Goal: Check status: Check status

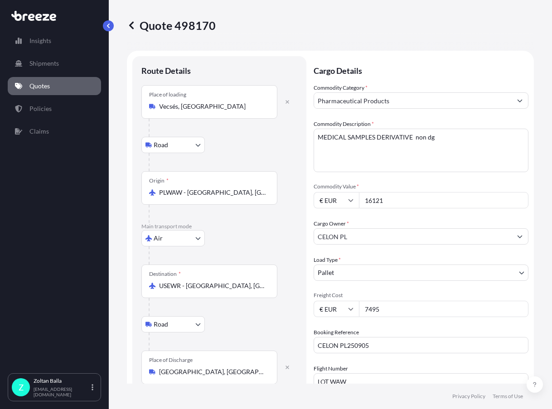
select select "Road"
select select "Air"
select select "Road"
select select "1"
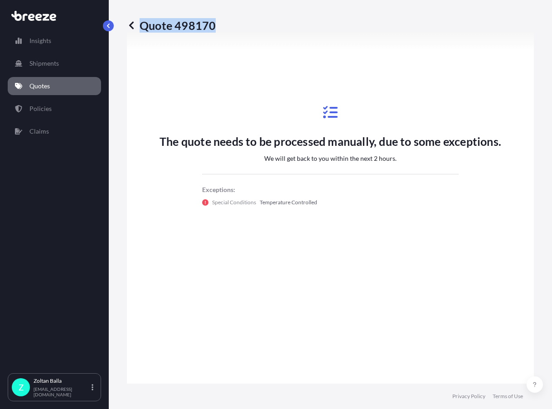
click at [131, 28] on icon at bounding box center [131, 25] width 9 height 9
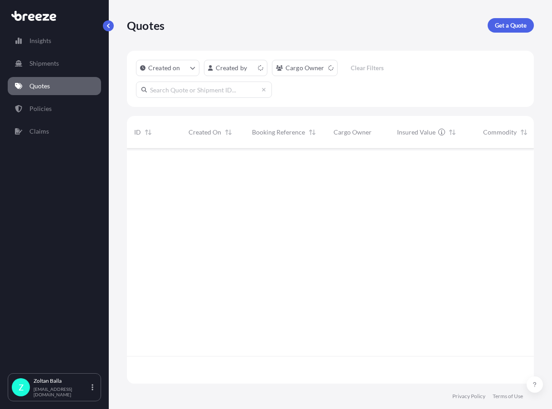
scroll to position [233, 400]
click at [508, 166] on span "MEDICAL SAMPLES DERIVATIVE non dg" at bounding box center [521, 163] width 76 height 9
select select "Road"
select select "Air"
select select "Road"
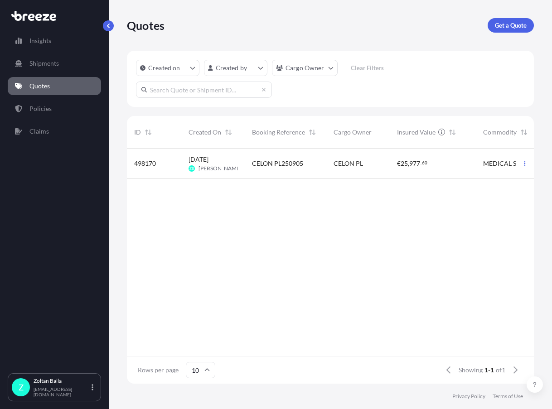
select select "1"
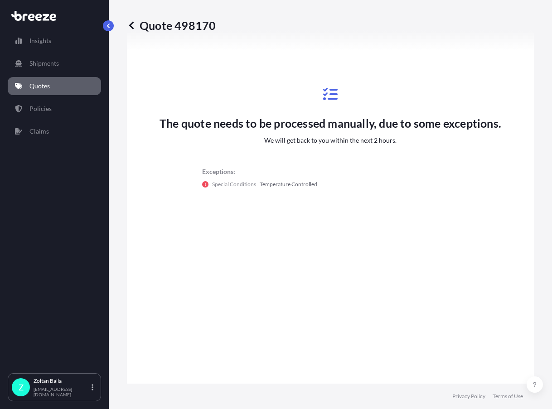
scroll to position [663, 0]
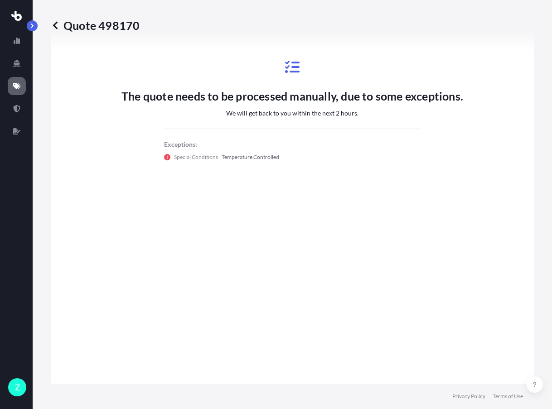
click at [130, 27] on p "Quote 498170" at bounding box center [95, 25] width 89 height 14
click at [14, 111] on icon at bounding box center [16, 108] width 7 height 7
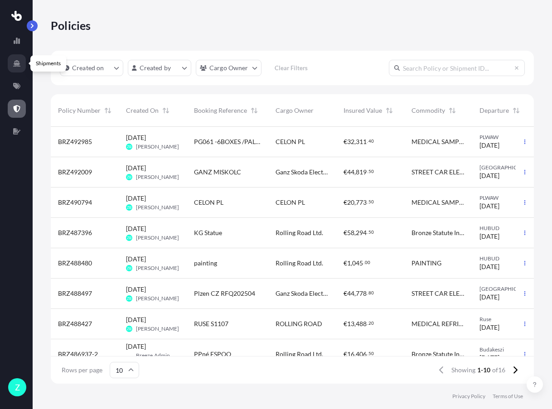
scroll to position [255, 476]
click at [14, 62] on icon at bounding box center [16, 63] width 7 height 7
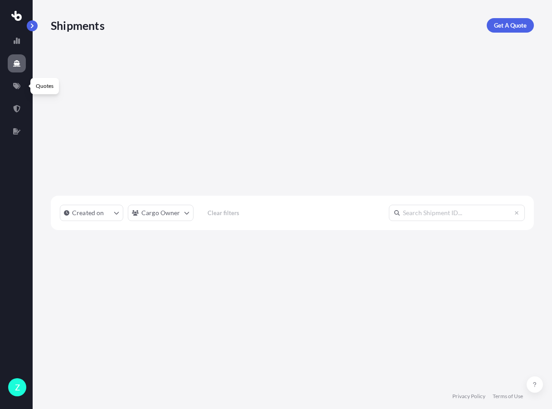
scroll to position [283, 476]
click at [15, 87] on icon at bounding box center [16, 86] width 7 height 6
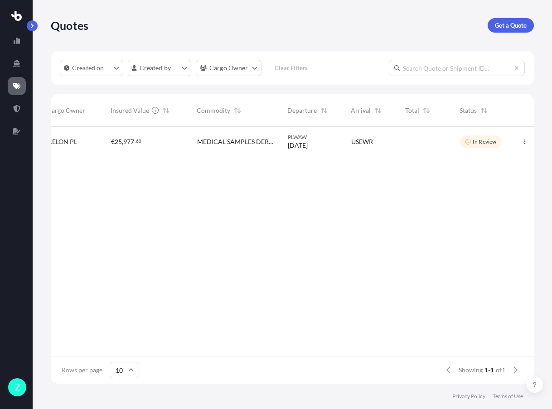
scroll to position [0, 210]
click at [476, 141] on p "In Review" at bounding box center [484, 141] width 24 height 7
select select "Road"
select select "Air"
select select "Road"
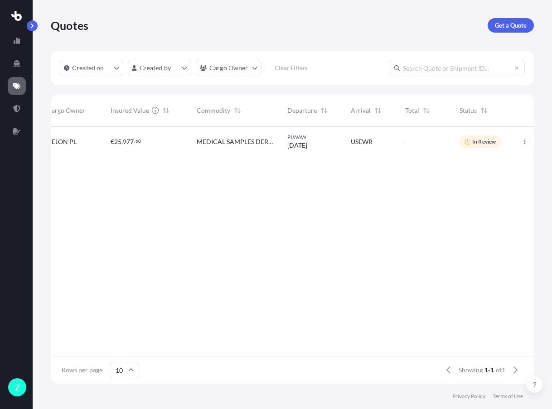
select select "1"
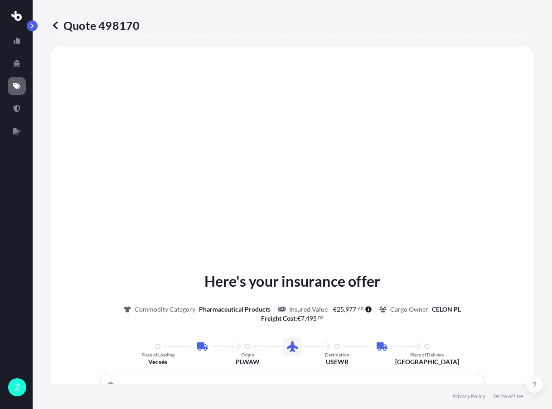
scroll to position [437, 0]
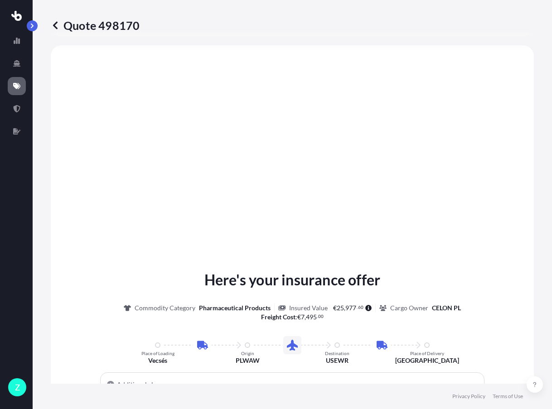
click at [53, 26] on icon at bounding box center [55, 25] width 9 height 9
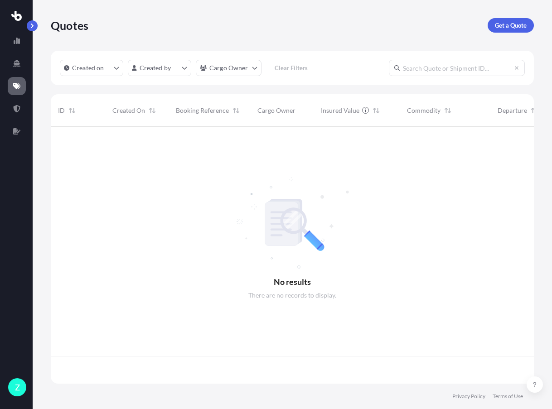
scroll to position [255, 476]
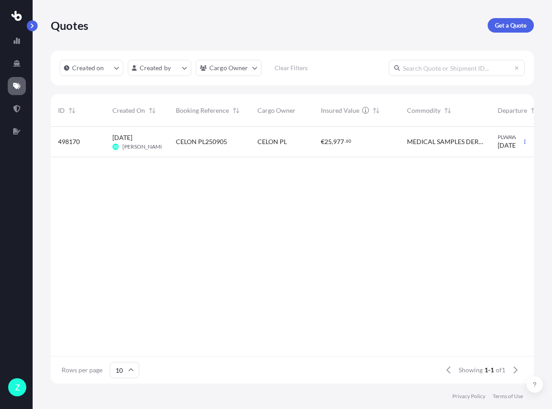
click at [510, 143] on span "[DATE]" at bounding box center [507, 145] width 20 height 9
select select "Road"
select select "Air"
select select "Road"
select select "1"
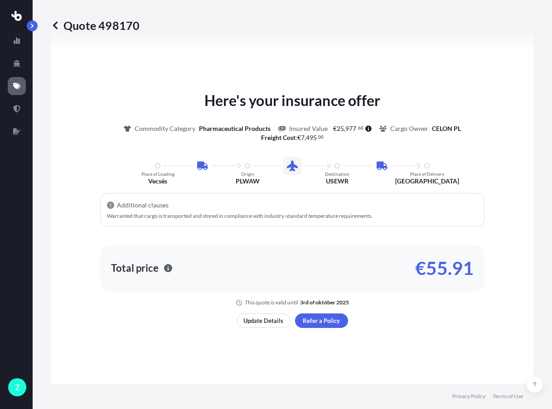
scroll to position [618, 0]
